Goal: Check status: Check status

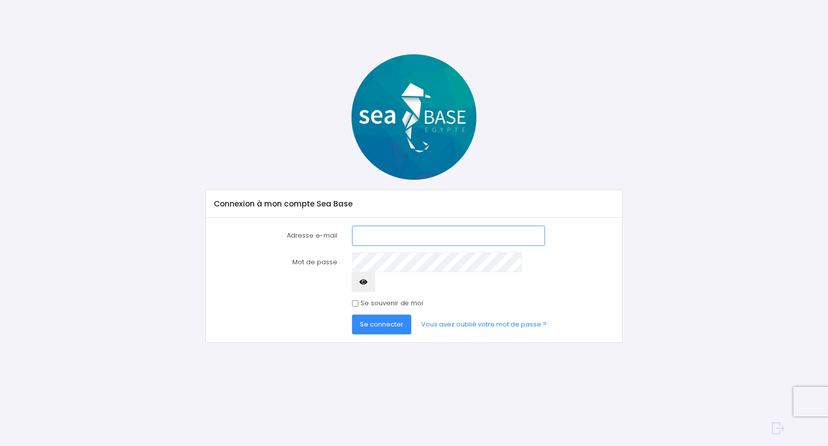
type input "[EMAIL_ADDRESS][DOMAIN_NAME]"
click at [385, 298] on label "Se souvenir de moi" at bounding box center [391, 303] width 63 height 10
click at [358, 300] on input "Se souvenir de moi" at bounding box center [355, 303] width 6 height 6
checkbox input "true"
click at [373, 319] on span "Se connecter" at bounding box center [381, 323] width 43 height 9
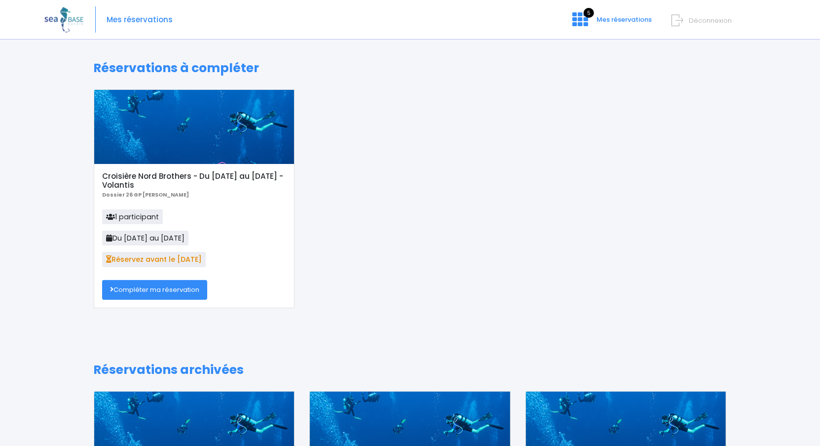
click at [139, 181] on h5 "Croisière Nord Brothers - Du [DATE] au [DATE] - Volantis" at bounding box center [194, 181] width 184 height 18
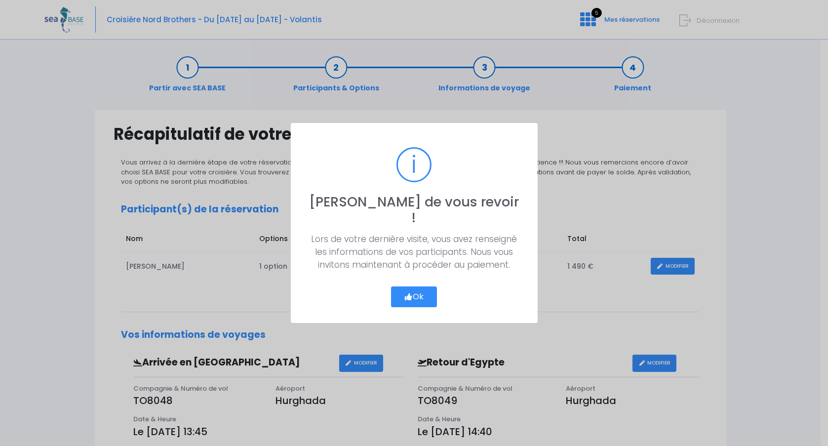
click at [419, 287] on button "Ok" at bounding box center [414, 296] width 46 height 21
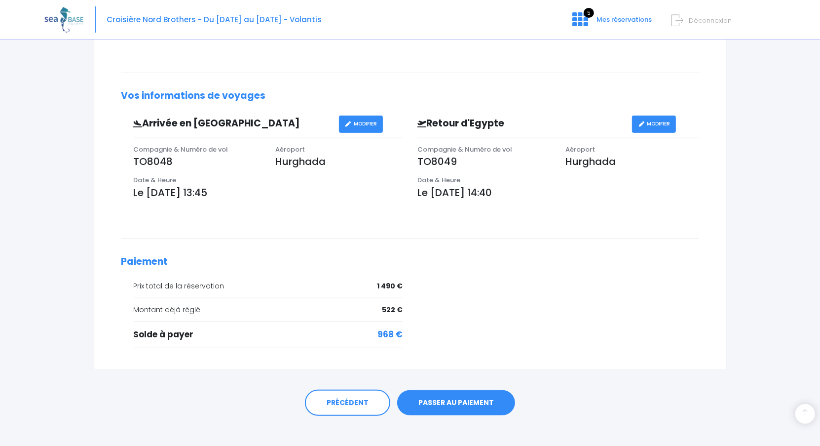
scroll to position [247, 0]
